Goal: Find specific page/section: Find specific page/section

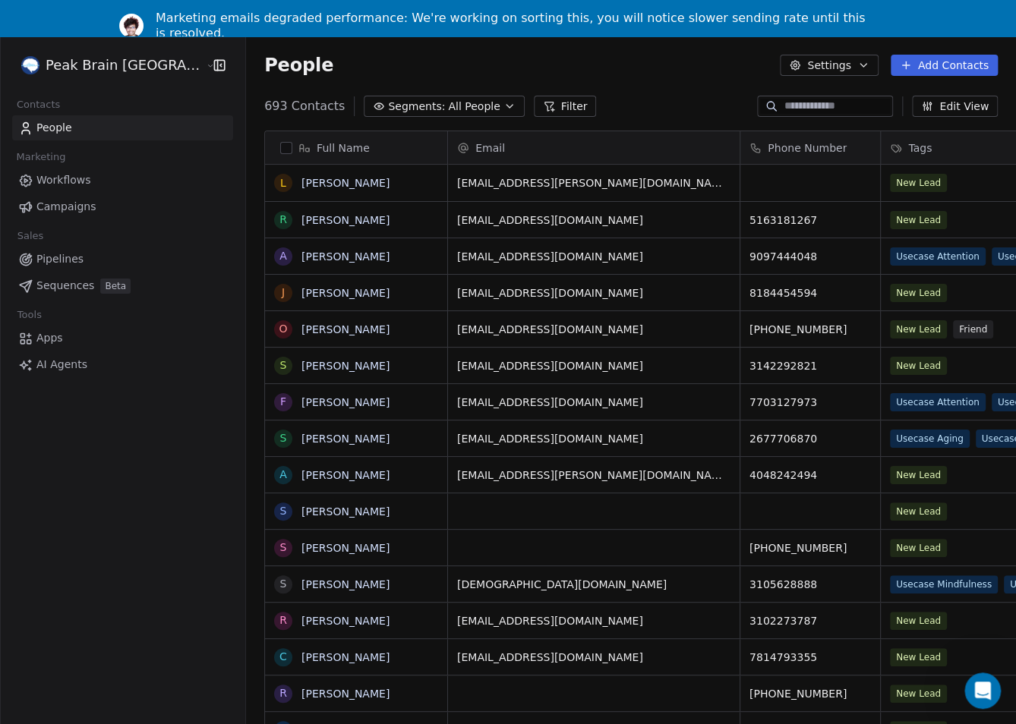
click at [544, 53] on div "People Settings Add Contacts" at bounding box center [631, 65] width 770 height 58
click at [88, 258] on link "Pipelines" at bounding box center [122, 259] width 221 height 25
